Goal: Find specific page/section: Find specific page/section

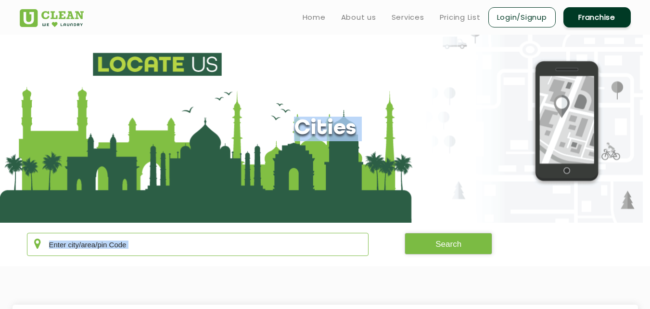
drag, startPoint x: 161, startPoint y: 256, endPoint x: 142, endPoint y: 246, distance: 21.3
click at [142, 246] on input "text" at bounding box center [198, 244] width 342 height 23
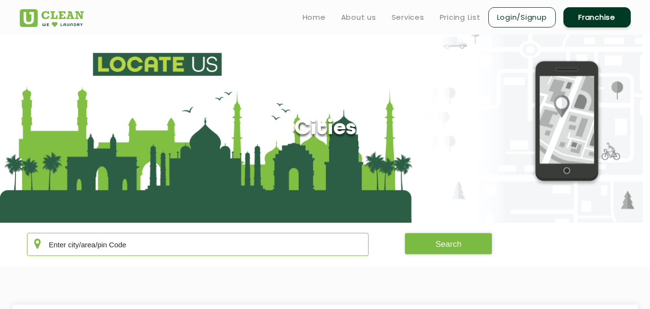
click at [142, 246] on input "text" at bounding box center [198, 244] width 342 height 23
type input "i"
type input "u"
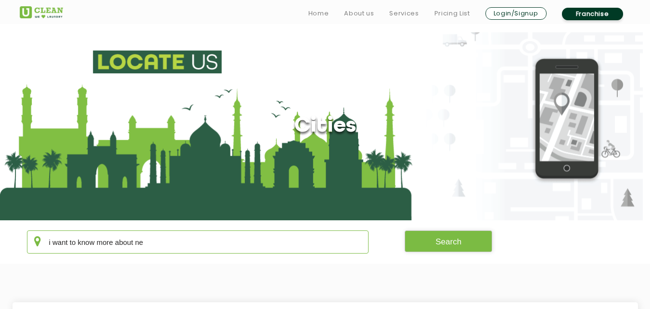
scroll to position [8, 0]
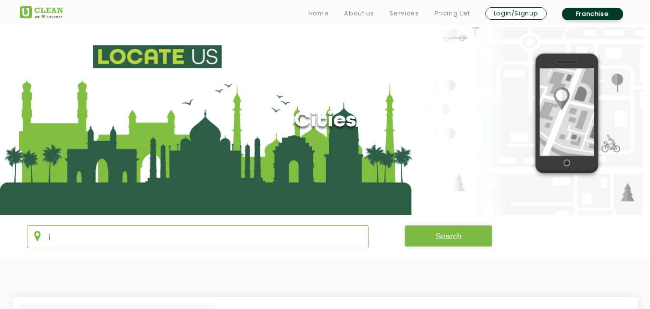
type input "i"
type input "B"
click at [141, 163] on section "Cities" at bounding box center [325, 121] width 650 height 188
